Goal: Find contact information: Find contact information

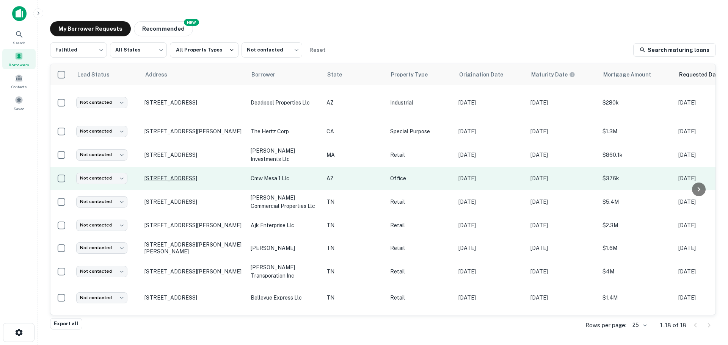
click at [214, 175] on p "[STREET_ADDRESS]" at bounding box center [193, 178] width 99 height 7
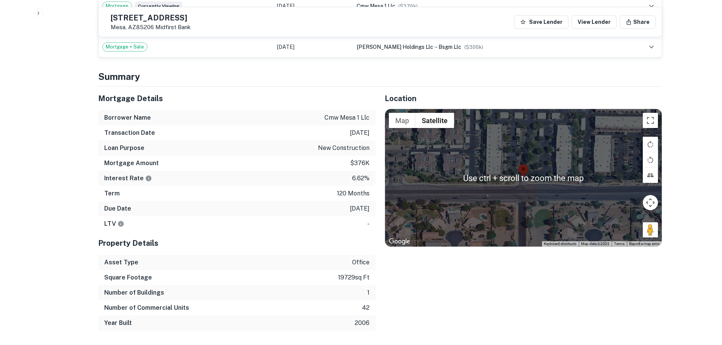
scroll to position [460, 0]
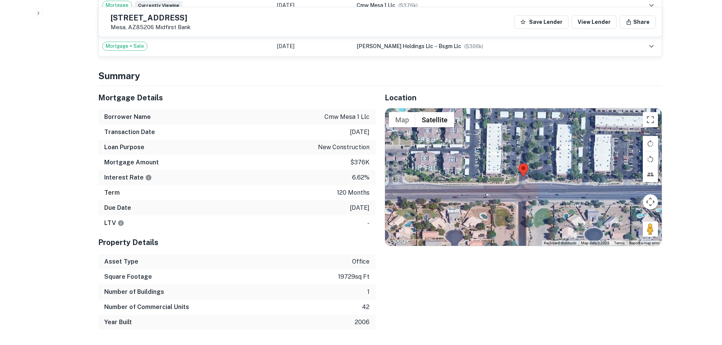
click at [161, 12] on div "[STREET_ADDRESS] Midfirst Bank Save Lender View Lender Share" at bounding box center [380, 22] width 563 height 30
copy h5 "[STREET_ADDRESS]"
click at [234, 100] on h5 "Mortgage Details" at bounding box center [236, 97] width 277 height 11
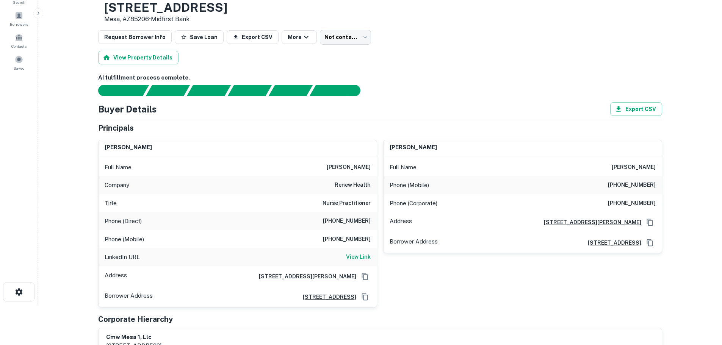
scroll to position [0, 0]
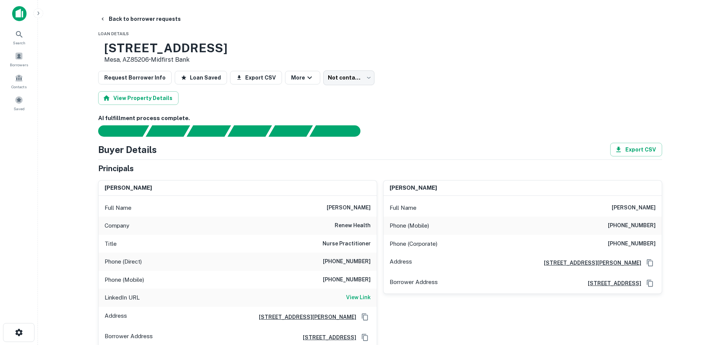
click at [217, 52] on h3 "[STREET_ADDRESS]" at bounding box center [165, 48] width 123 height 14
copy h3 "[STREET_ADDRESS]"
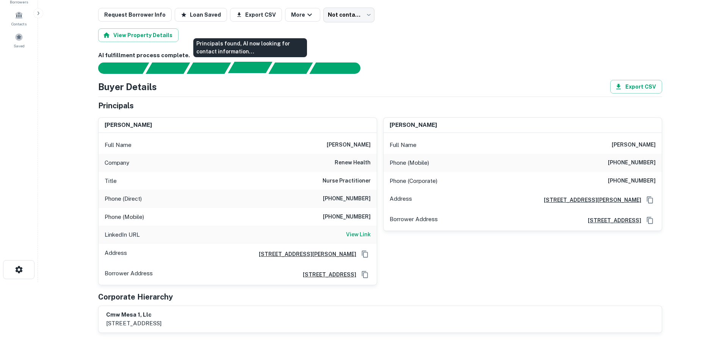
scroll to position [63, 0]
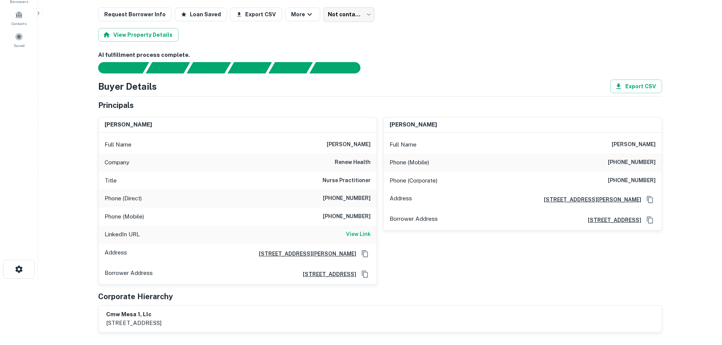
click at [362, 199] on h6 "[PHONE_NUMBER]" at bounding box center [347, 198] width 48 height 9
click at [637, 165] on h6 "[PHONE_NUMBER]" at bounding box center [632, 162] width 48 height 9
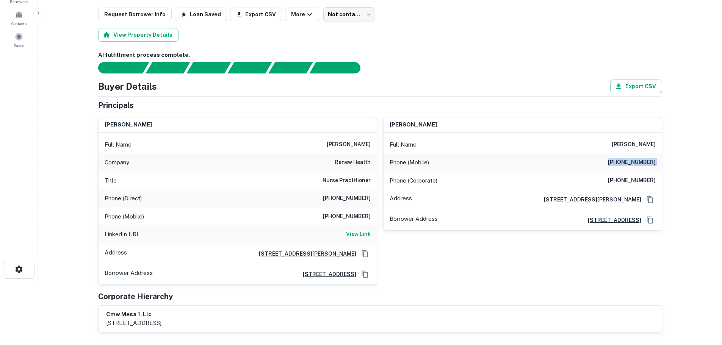
click at [637, 165] on h6 "[PHONE_NUMBER]" at bounding box center [632, 162] width 48 height 9
click at [358, 235] on h6 "View Link" at bounding box center [358, 234] width 25 height 8
click at [356, 196] on h6 "[PHONE_NUMBER]" at bounding box center [347, 198] width 48 height 9
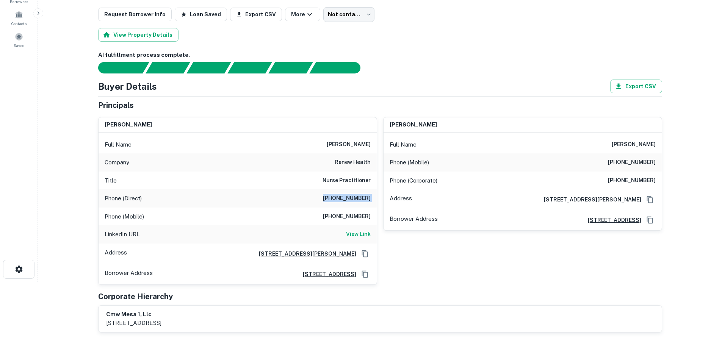
copy h6 "[PHONE_NUMBER]"
click at [354, 218] on h6 "[PHONE_NUMBER]" at bounding box center [347, 216] width 48 height 9
copy h6 "[PHONE_NUMBER]"
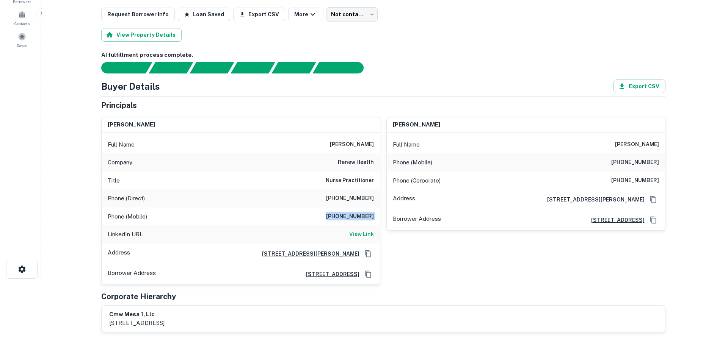
scroll to position [0, 0]
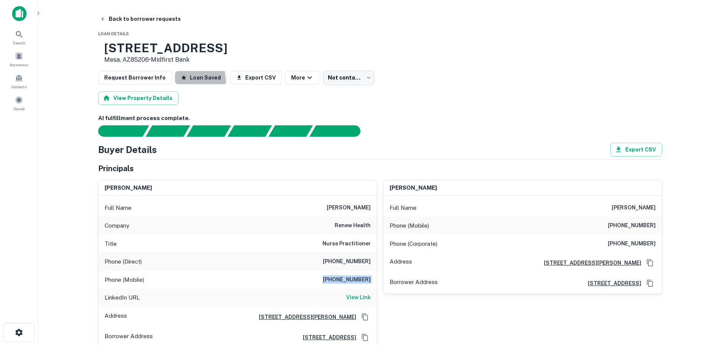
click at [175, 83] on button "Loan Saved" at bounding box center [201, 78] width 52 height 14
click at [175, 83] on div "Loading..." at bounding box center [202, 78] width 55 height 14
click at [134, 19] on button "Back to borrower requests" at bounding box center [140, 19] width 87 height 14
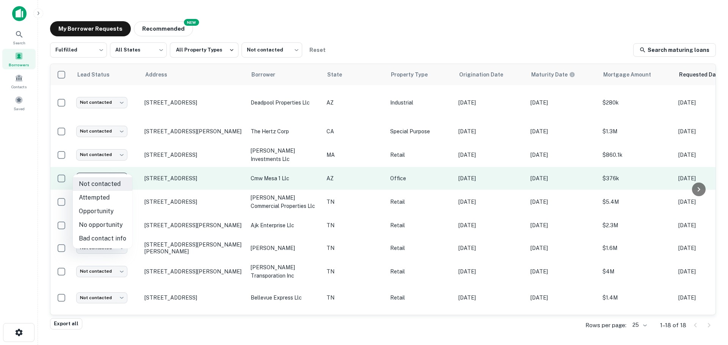
click at [112, 165] on body "Search Borrowers Contacts Saved My Borrower Requests NEW Recommended Fulfilled …" at bounding box center [364, 172] width 728 height 345
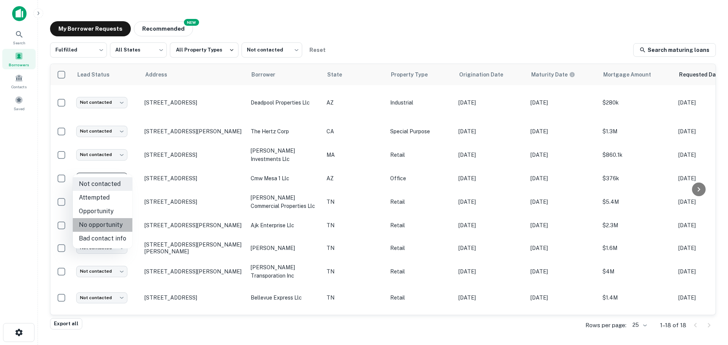
click at [113, 229] on li "No opportunity" at bounding box center [103, 225] width 60 height 14
type input "**********"
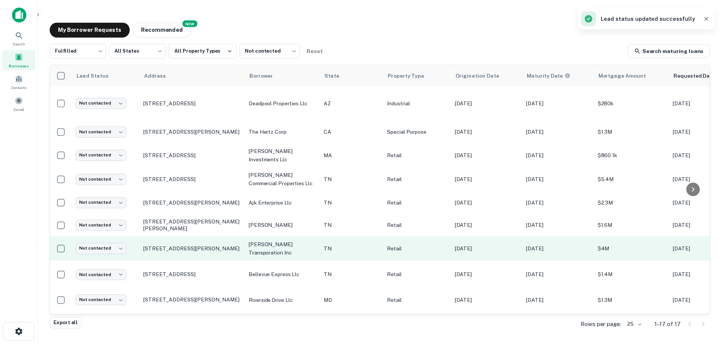
scroll to position [8, 0]
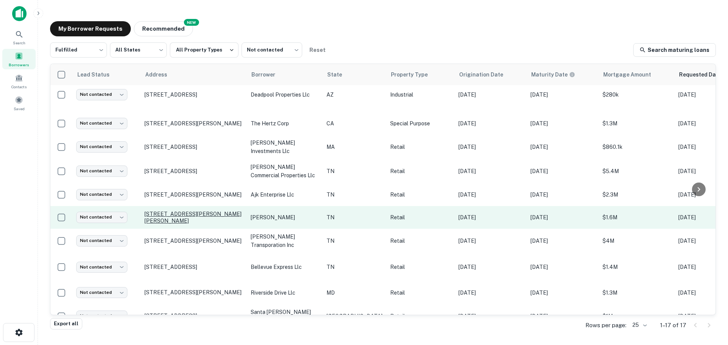
click at [173, 211] on p "[STREET_ADDRESS][PERSON_NAME][PERSON_NAME]" at bounding box center [193, 218] width 99 height 14
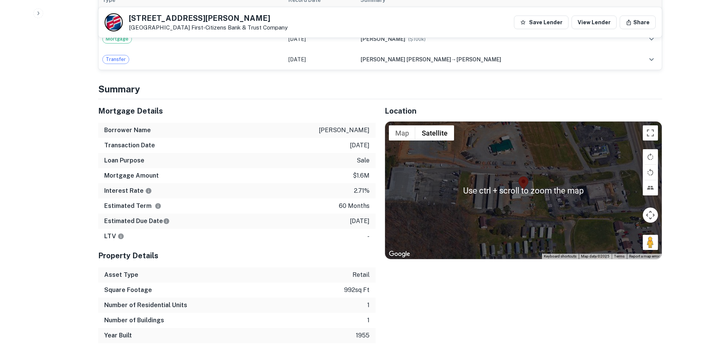
scroll to position [472, 0]
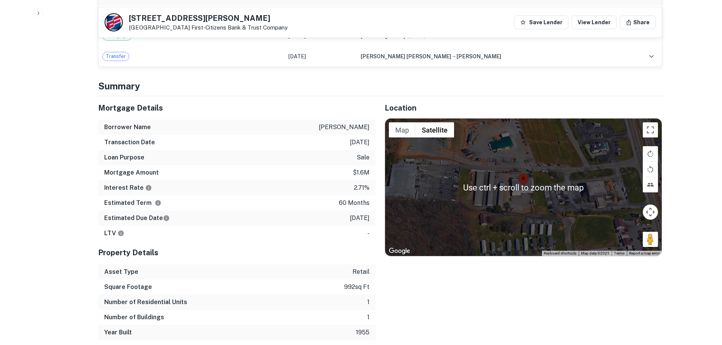
click at [175, 14] on h5 "[STREET_ADDRESS][PERSON_NAME]" at bounding box center [208, 18] width 159 height 8
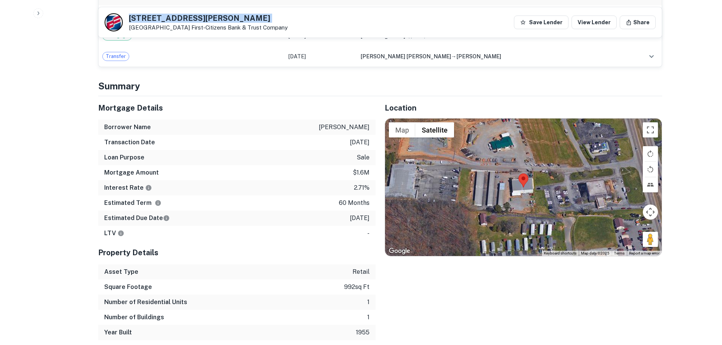
copy h5 "[STREET_ADDRESS][PERSON_NAME]"
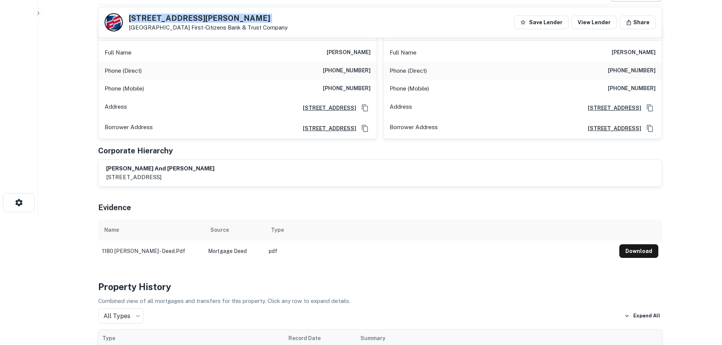
scroll to position [56, 0]
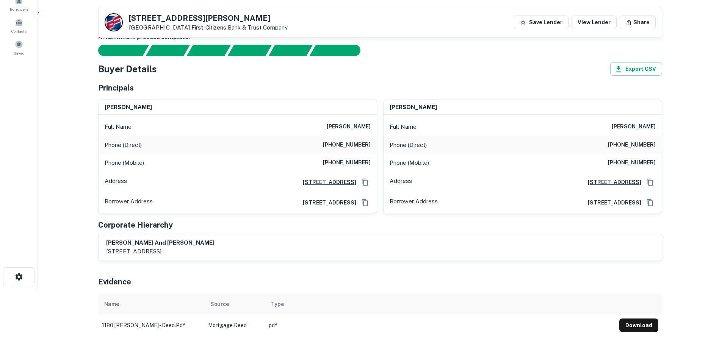
click at [368, 144] on h6 "[PHONE_NUMBER]" at bounding box center [347, 145] width 48 height 9
copy h6 "[PHONE_NUMBER]"
click at [349, 165] on h6 "[PHONE_NUMBER]" at bounding box center [347, 162] width 48 height 9
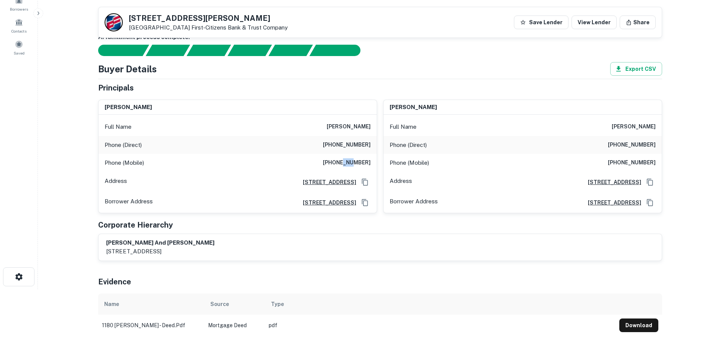
click at [349, 165] on h6 "[PHONE_NUMBER]" at bounding box center [347, 162] width 48 height 9
copy h6 "[PHONE_NUMBER]"
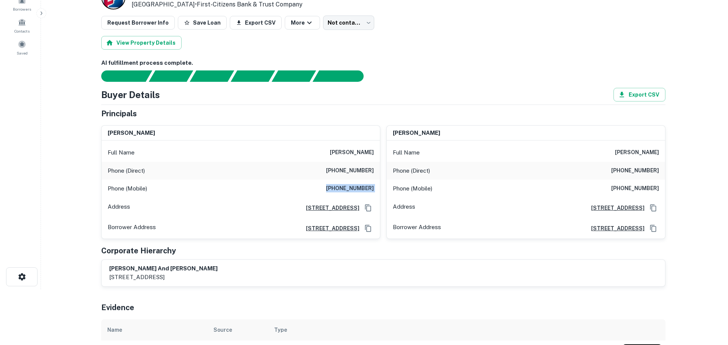
scroll to position [0, 0]
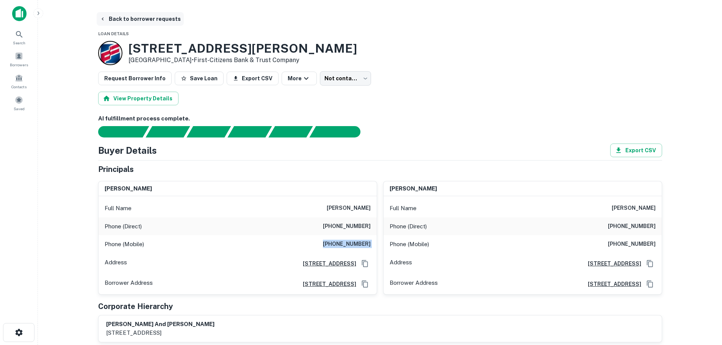
click at [155, 17] on button "Back to borrower requests" at bounding box center [140, 19] width 87 height 14
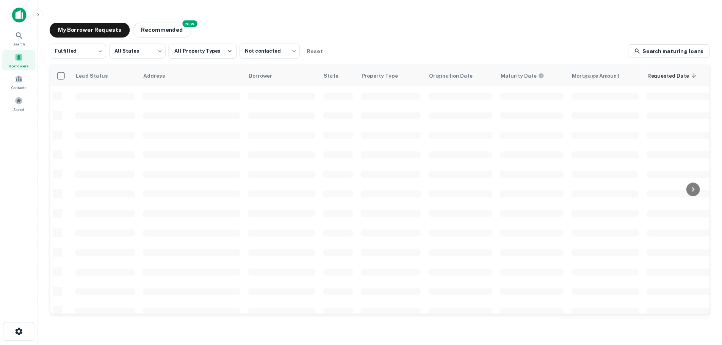
scroll to position [8, 0]
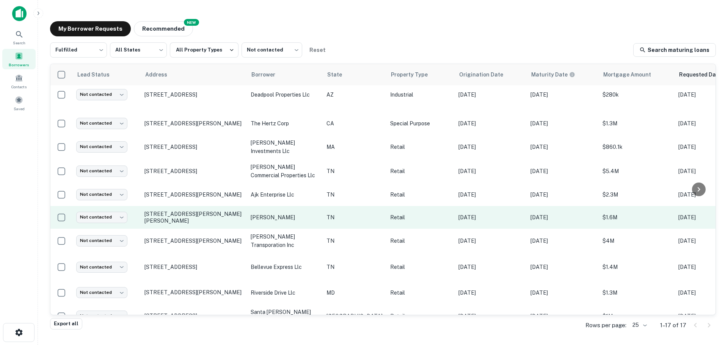
click at [110, 206] on td "Not contacted **** ​" at bounding box center [106, 217] width 68 height 23
click at [113, 209] on body "Search Borrowers Contacts Saved My Borrower Requests NEW Recommended Fulfilled …" at bounding box center [364, 172] width 728 height 345
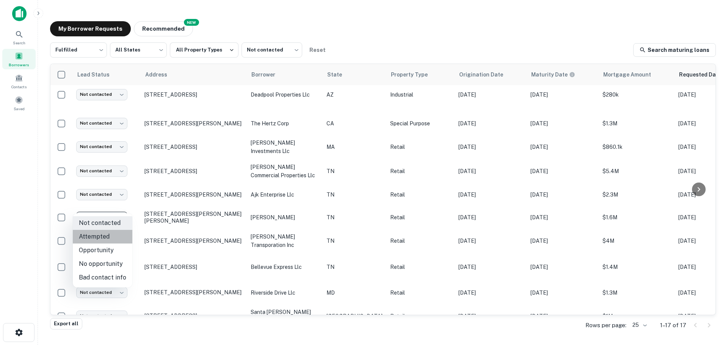
click at [115, 238] on li "Attempted" at bounding box center [103, 237] width 60 height 14
type input "*********"
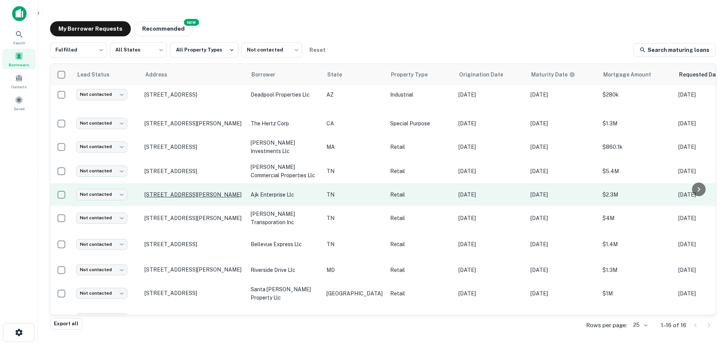
click at [192, 191] on p "[STREET_ADDRESS][PERSON_NAME]" at bounding box center [193, 194] width 99 height 7
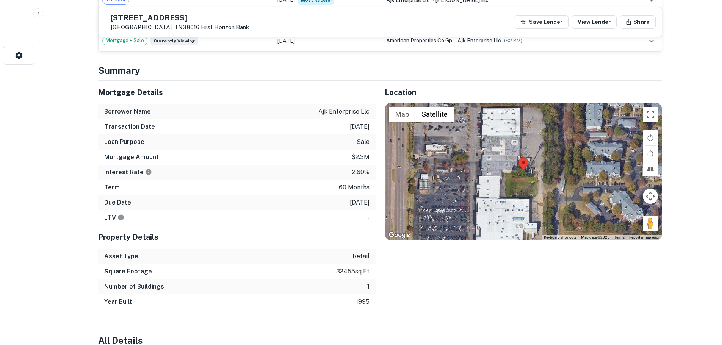
scroll to position [283, 0]
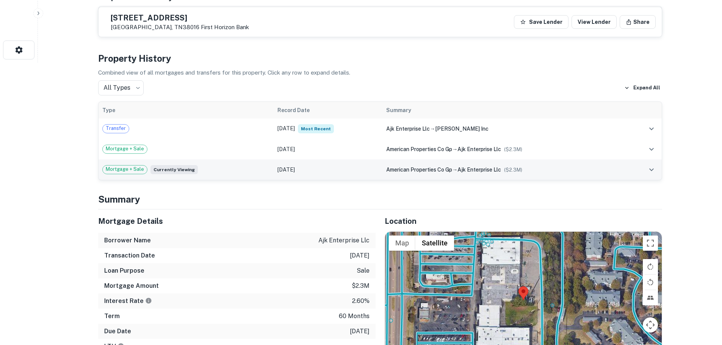
drag, startPoint x: 654, startPoint y: 219, endPoint x: 467, endPoint y: 175, distance: 192.0
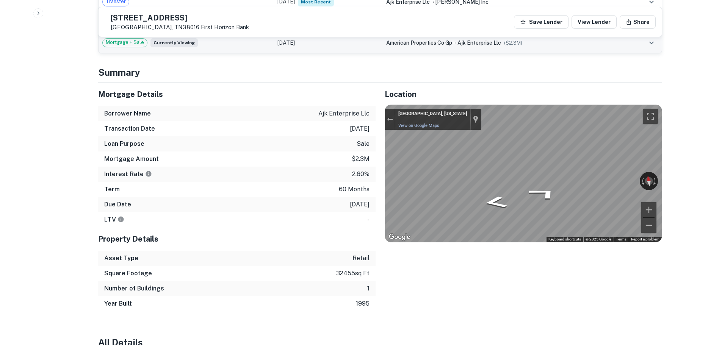
scroll to position [410, 0]
click at [605, 182] on div "← Move left → Move right ↑ Move up ↓ Move down + Zoom in - Zoom out [GEOGRAPHIC…" at bounding box center [523, 173] width 277 height 137
click at [613, 180] on div "Rotate the view" at bounding box center [615, 178] width 42 height 9
drag, startPoint x: 549, startPoint y: 210, endPoint x: 678, endPoint y: 187, distance: 131.7
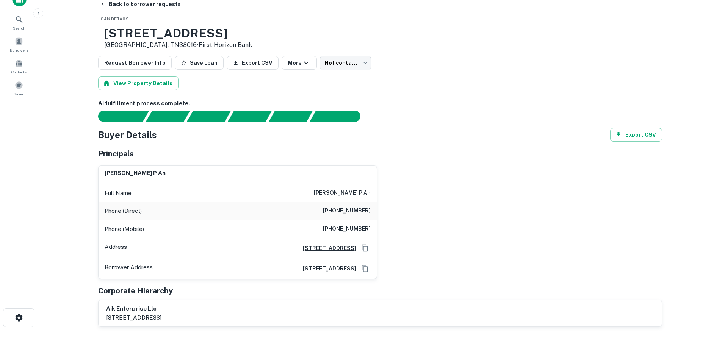
scroll to position [14, 0]
click at [357, 211] on h6 "[PHONE_NUMBER]" at bounding box center [347, 211] width 48 height 9
copy h6 "[PHONE_NUMBER]"
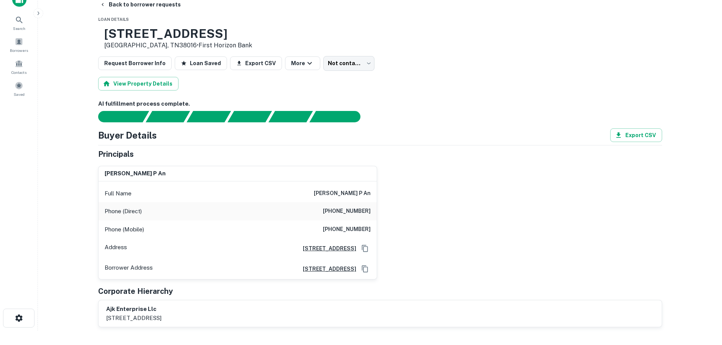
click at [357, 232] on h6 "[PHONE_NUMBER]" at bounding box center [347, 229] width 48 height 9
copy h6 "[PHONE_NUMBER]"
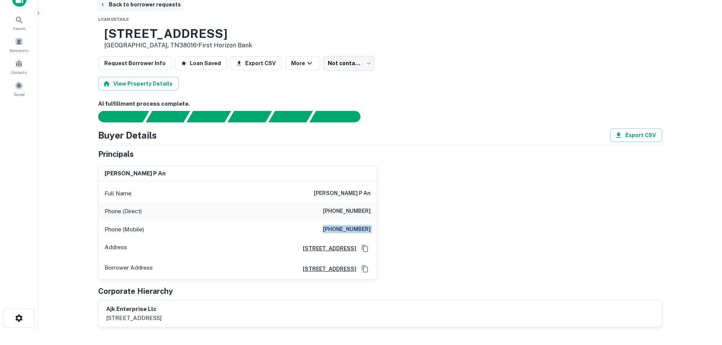
click at [157, 4] on button "Back to borrower requests" at bounding box center [140, 5] width 87 height 14
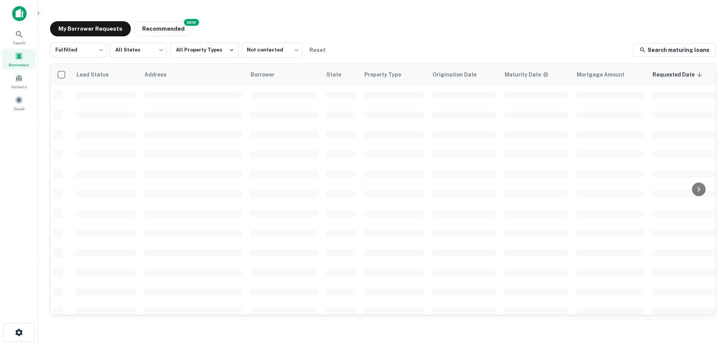
scroll to position [8, 0]
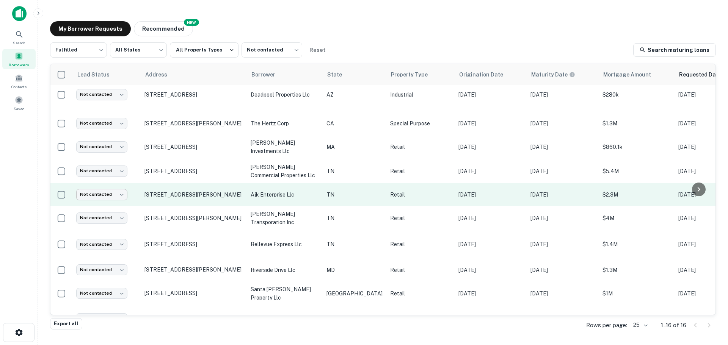
click at [97, 184] on body "Search Borrowers Contacts Saved My Borrower Requests NEW Recommended Fulfilled …" at bounding box center [364, 172] width 728 height 345
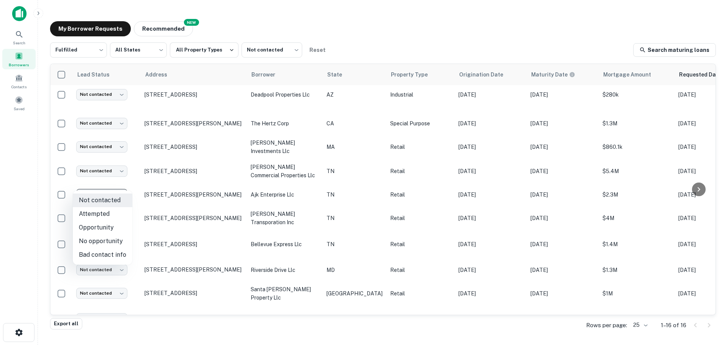
click at [117, 216] on li "Attempted" at bounding box center [103, 214] width 60 height 14
type input "*********"
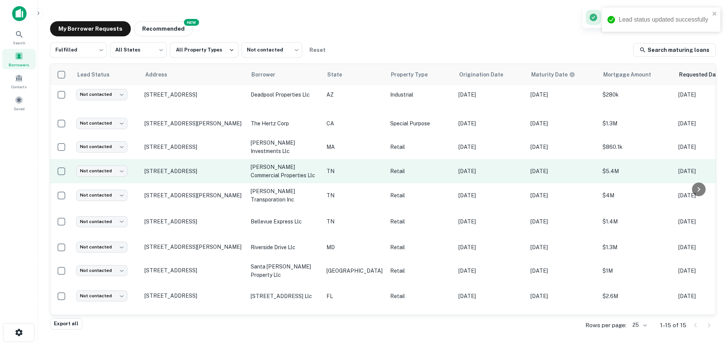
scroll to position [0, 0]
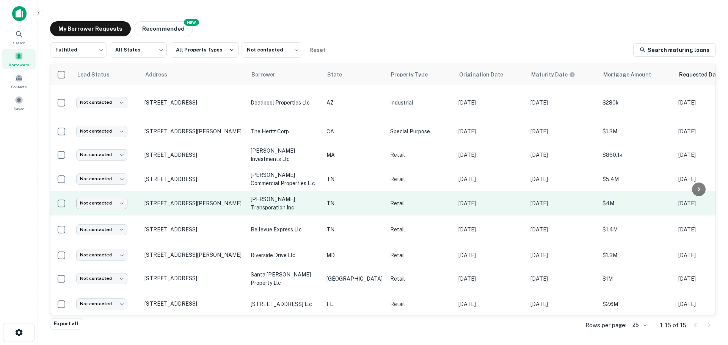
click at [121, 194] on body "Search Borrowers Contacts Saved My Borrower Requests NEW Recommended Fulfilled …" at bounding box center [364, 172] width 728 height 345
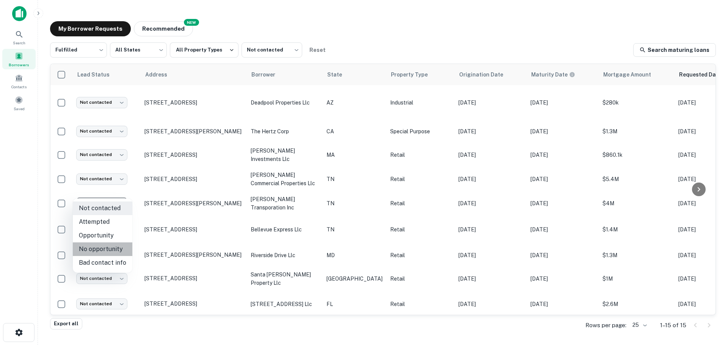
click at [115, 246] on li "No opportunity" at bounding box center [103, 250] width 60 height 14
type input "**********"
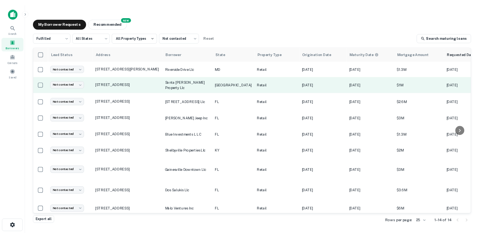
scroll to position [134, 0]
